Goal: Use online tool/utility: Use online tool/utility

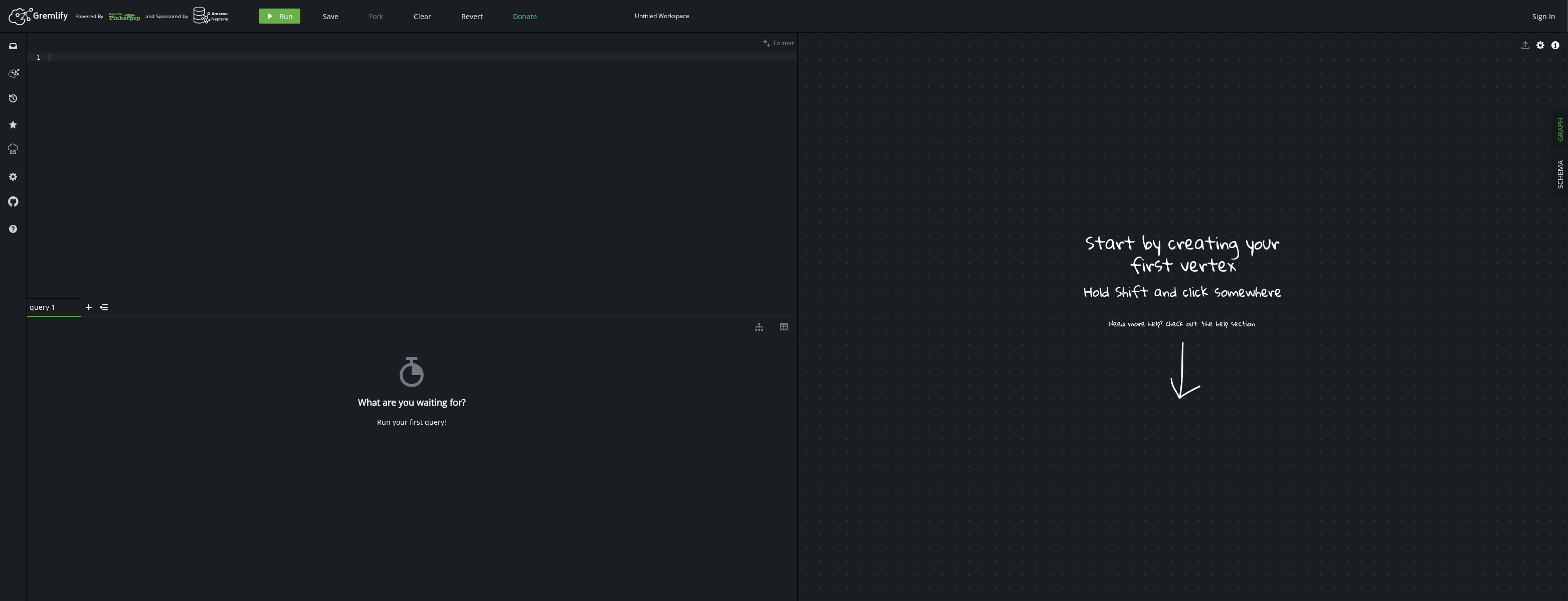
drag, startPoint x: 1186, startPoint y: 351, endPoint x: 1161, endPoint y: 318, distance: 41.4
click at [19, 143] on icon at bounding box center [13, 150] width 13 height 13
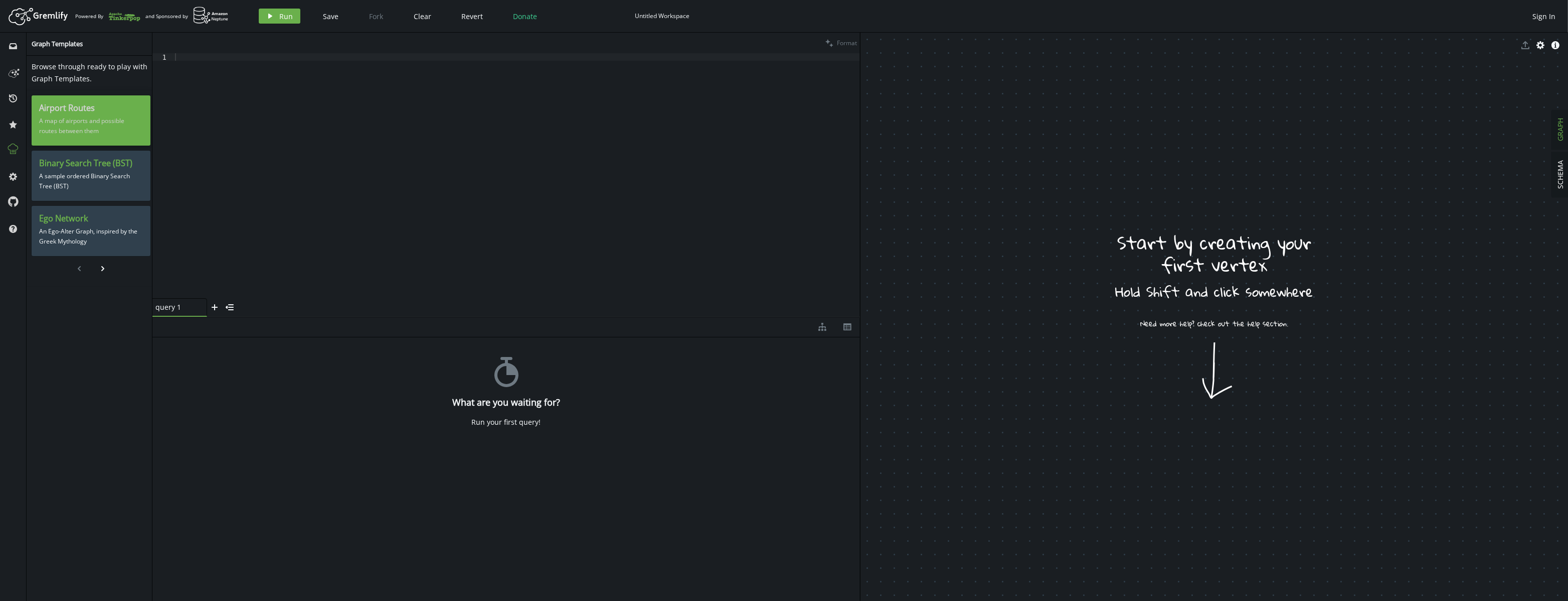
click at [83, 125] on p "A map of airports and possible routes between them" at bounding box center [91, 126] width 104 height 25
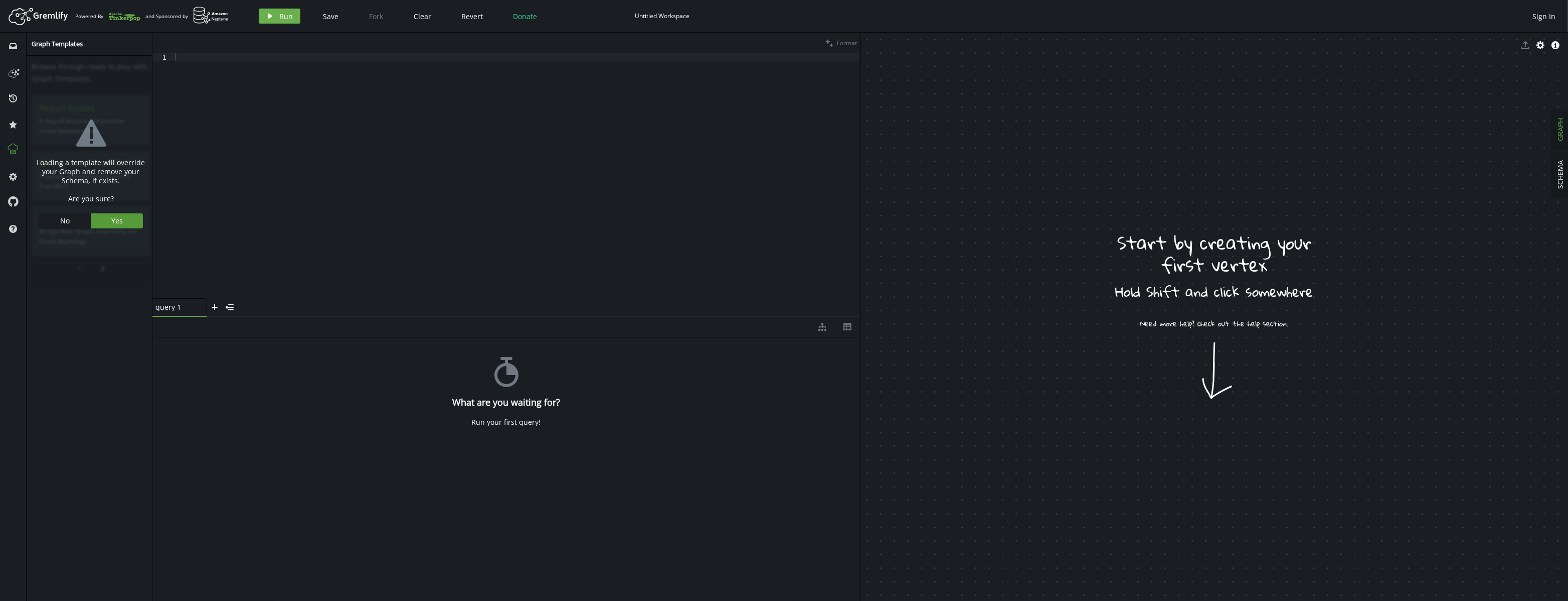
click at [105, 221] on button "Yes" at bounding box center [117, 221] width 52 height 15
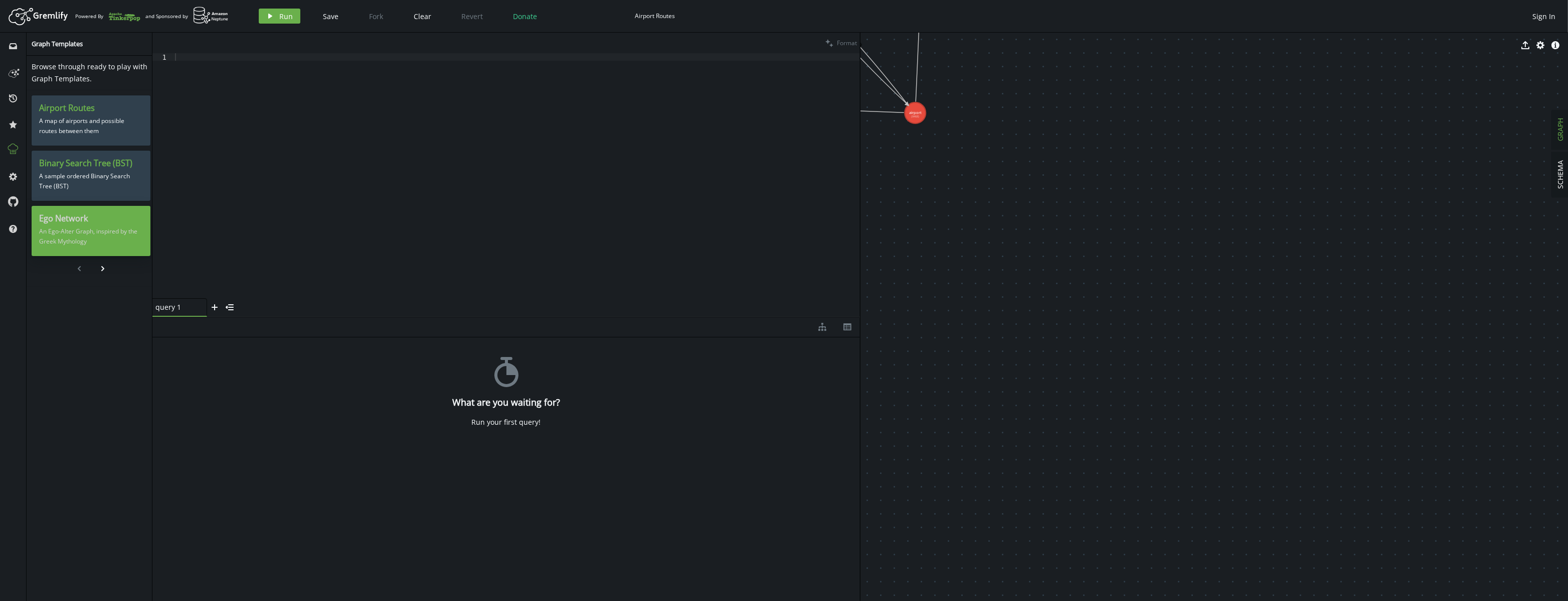
click at [87, 234] on p "An Ego-Alter Graph, inspired by the Greek Mythology" at bounding box center [91, 236] width 104 height 25
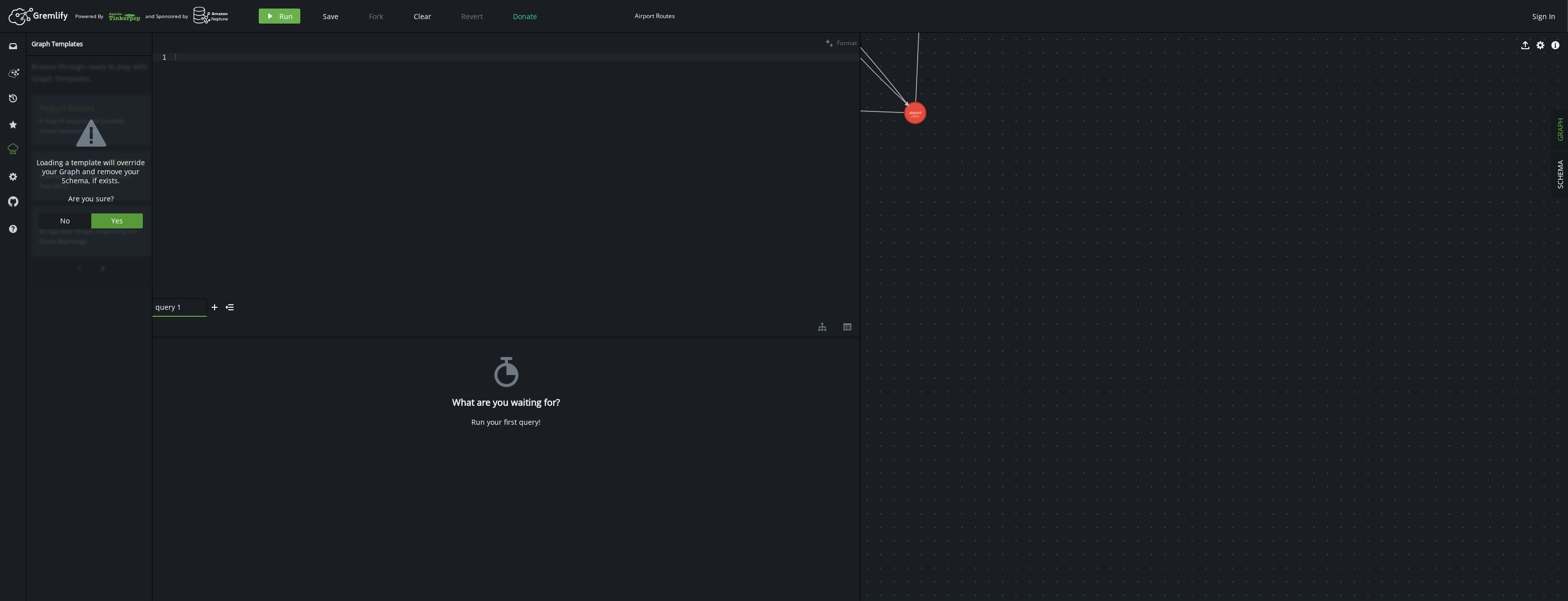
click at [111, 224] on button "Yes" at bounding box center [117, 221] width 52 height 15
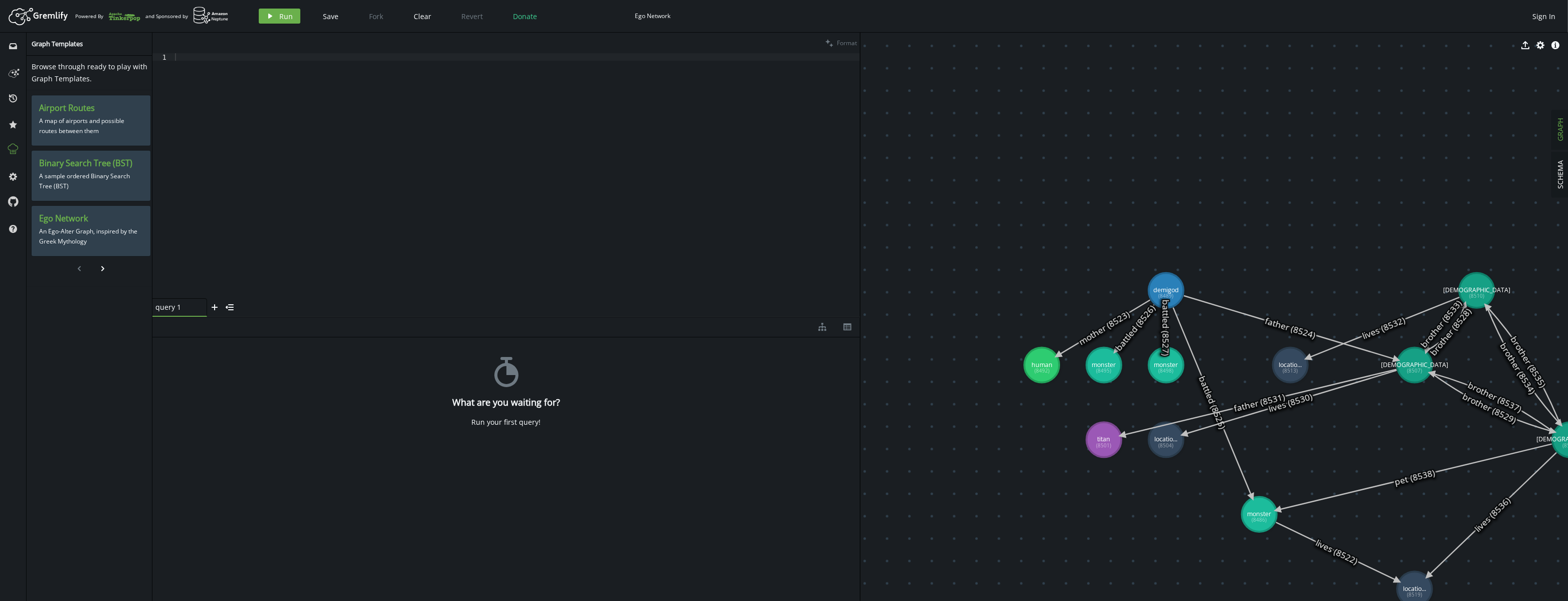
drag, startPoint x: 1253, startPoint y: 270, endPoint x: 970, endPoint y: 141, distance: 311.0
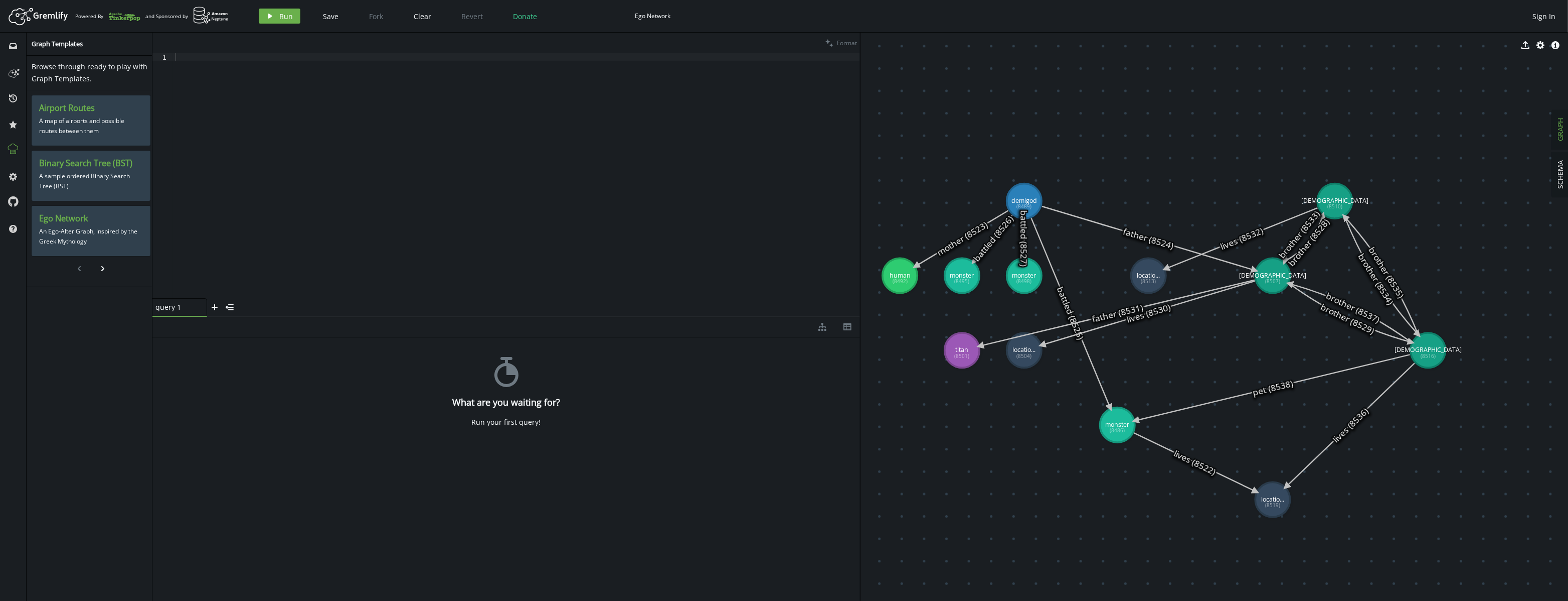
drag, startPoint x: 1161, startPoint y: 155, endPoint x: 1154, endPoint y: 151, distance: 8.1
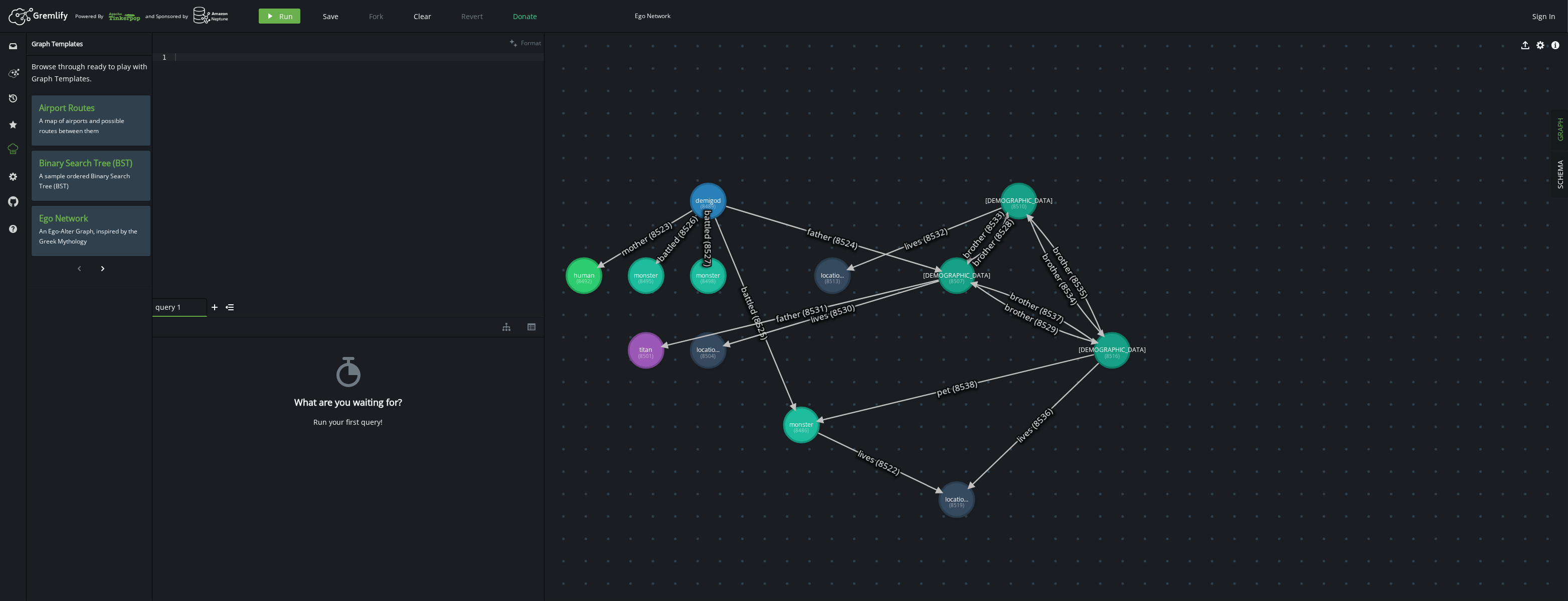
drag, startPoint x: 859, startPoint y: 64, endPoint x: 544, endPoint y: 96, distance: 316.6
click at [544, 96] on div at bounding box center [544, 317] width 1 height 568
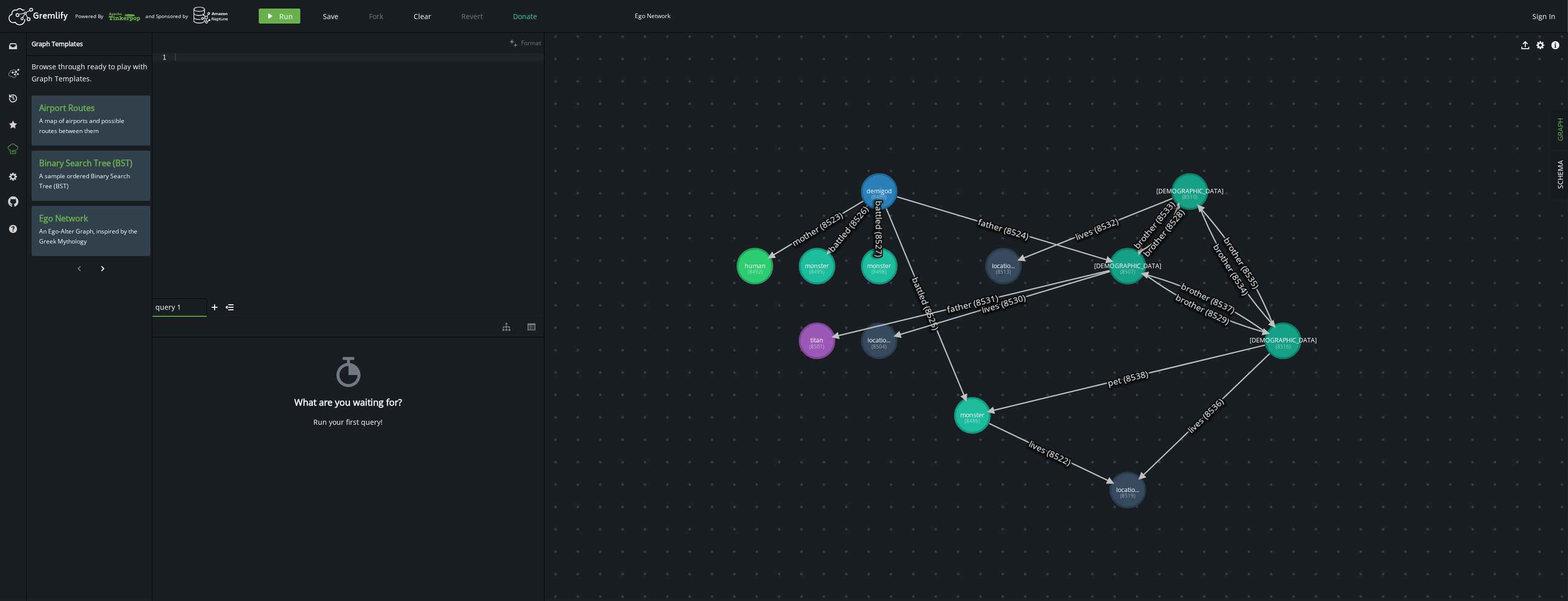
drag, startPoint x: 789, startPoint y: 96, endPoint x: 961, endPoint y: 87, distance: 172.2
